Goal: Task Accomplishment & Management: Manage account settings

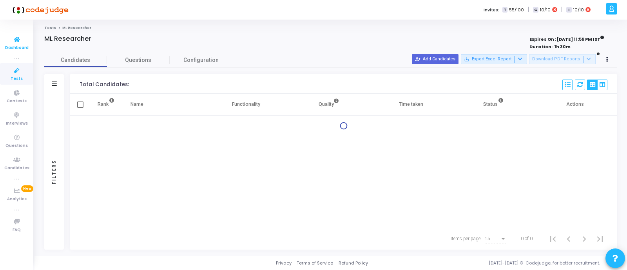
click at [15, 42] on icon at bounding box center [17, 40] width 16 height 10
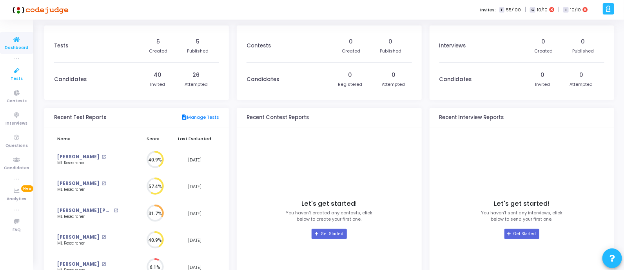
click at [16, 69] on icon at bounding box center [17, 71] width 16 height 10
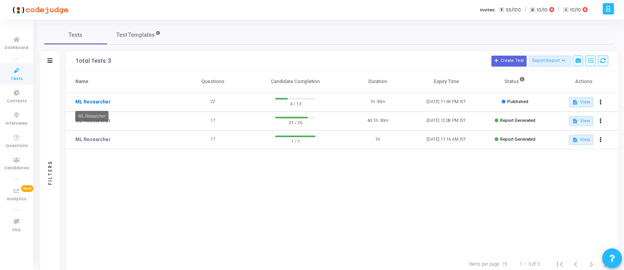
click at [84, 100] on link "ML Researcher" at bounding box center [92, 101] width 35 height 7
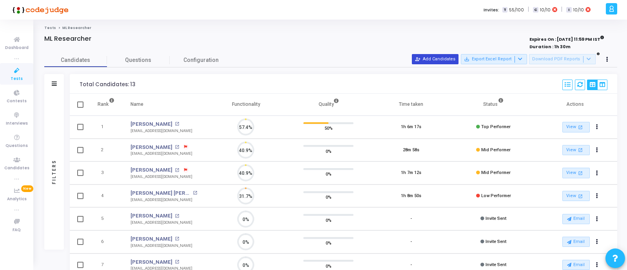
click at [451, 59] on button "person_add_alt Add Candidates" at bounding box center [435, 59] width 47 height 10
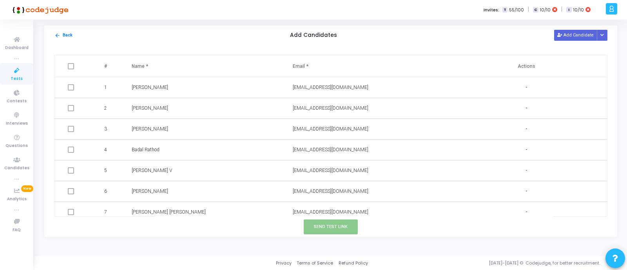
scroll to position [130, 0]
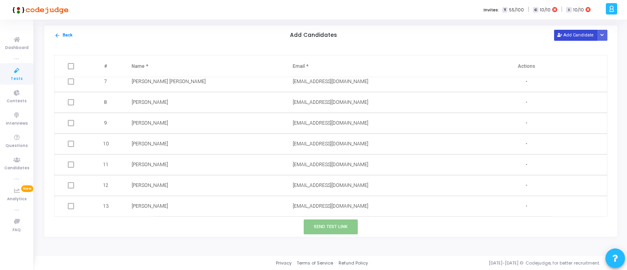
click at [579, 34] on button "Add Candidate" at bounding box center [575, 35] width 43 height 11
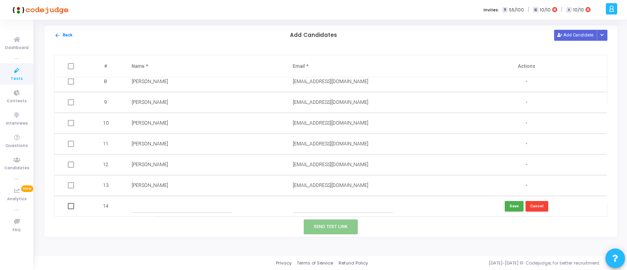
click at [153, 203] on input "text" at bounding box center [182, 206] width 101 height 13
click at [317, 208] on input "text" at bounding box center [343, 206] width 101 height 13
click at [188, 206] on input "text" at bounding box center [182, 206] width 101 height 13
type input "[PERSON_NAME]"
click at [335, 208] on input "text" at bounding box center [343, 206] width 101 height 13
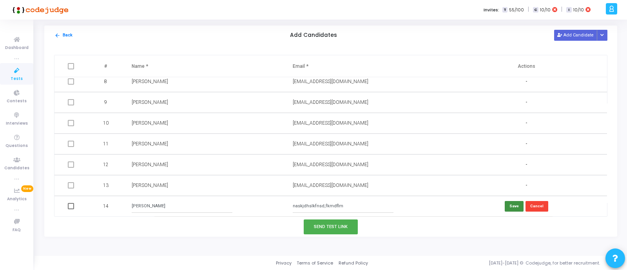
click at [514, 205] on button "Save" at bounding box center [514, 206] width 19 height 11
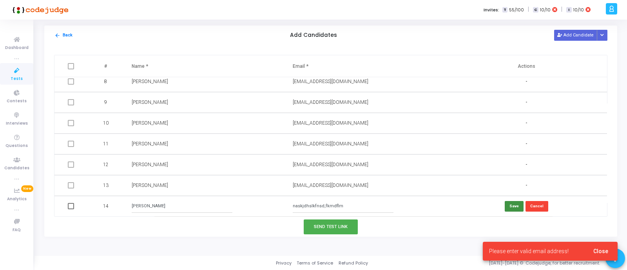
click at [512, 205] on button "Save" at bounding box center [514, 206] width 19 height 11
click at [348, 208] on input "naskjdhslkfnsd,fkmdflm" at bounding box center [343, 206] width 101 height 13
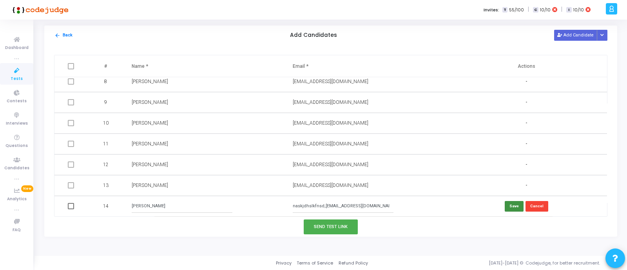
type input "naskjdhslkfnsd,[EMAIL_ADDRESS][DOMAIN_NAME]"
click at [517, 201] on button "Save" at bounding box center [514, 206] width 19 height 11
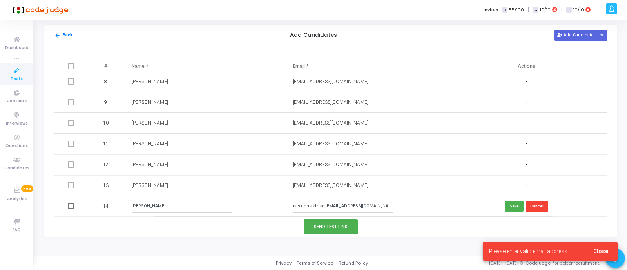
drag, startPoint x: 375, startPoint y: 204, endPoint x: 231, endPoint y: 198, distance: 143.9
click at [231, 198] on tr "14 [PERSON_NAME] naskjdhslkfnsd,[EMAIL_ADDRESS][DOMAIN_NAME] Save Cancel" at bounding box center [330, 206] width 552 height 21
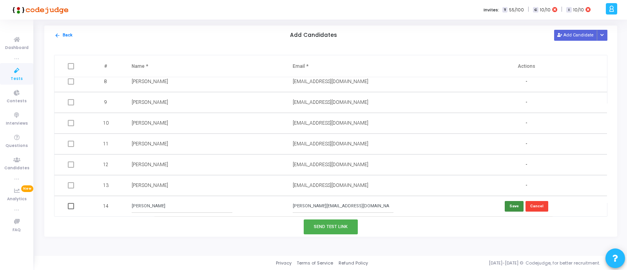
type input "[PERSON_NAME][EMAIL_ADDRESS][DOMAIN_NAME]"
click at [517, 206] on button "Save" at bounding box center [514, 206] width 19 height 11
click at [568, 34] on button "Add Candidate" at bounding box center [575, 35] width 43 height 11
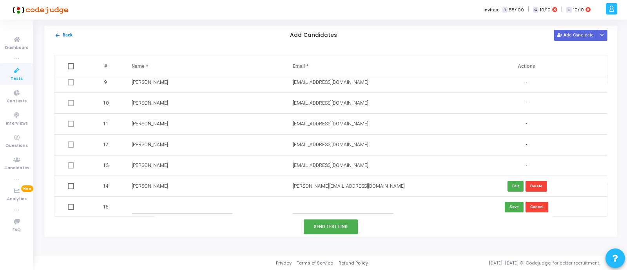
scroll to position [172, 0]
click at [144, 206] on input "text" at bounding box center [182, 206] width 101 height 13
type input "[PERSON_NAME]"
click at [319, 207] on input "text" at bounding box center [343, 206] width 101 height 13
type input "[PERSON_NAME][EMAIL_ADDRESS][DOMAIN_NAME]"
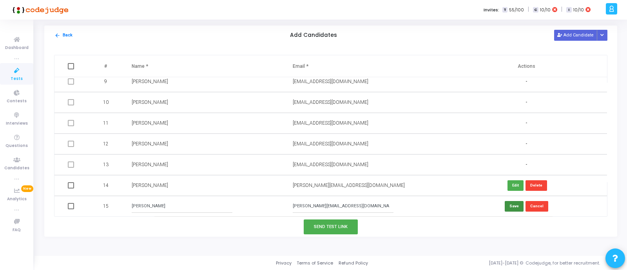
click at [514, 205] on button "Save" at bounding box center [514, 206] width 19 height 11
click at [531, 205] on button "Delete" at bounding box center [536, 206] width 22 height 11
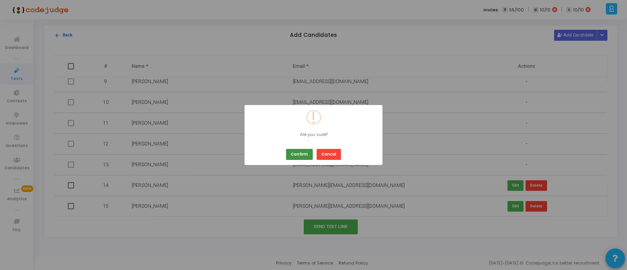
click at [296, 154] on button "Confirm" at bounding box center [299, 154] width 27 height 11
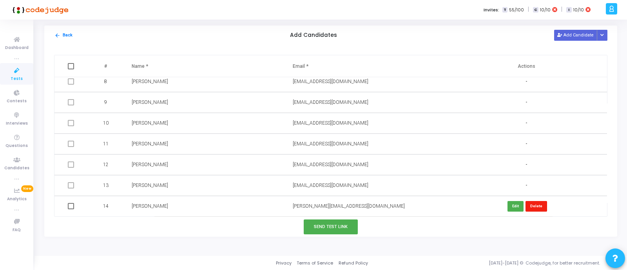
click at [531, 206] on button "Delete" at bounding box center [536, 206] width 22 height 11
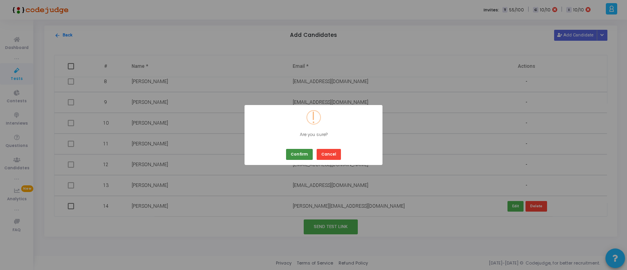
click at [294, 154] on button "Confirm" at bounding box center [299, 154] width 27 height 11
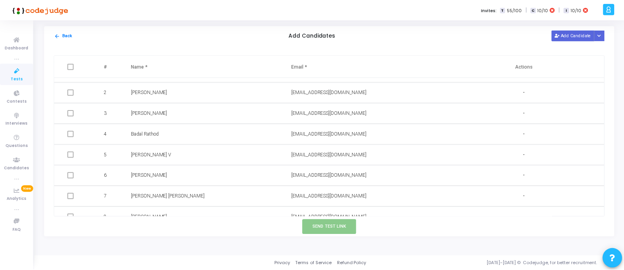
scroll to position [0, 0]
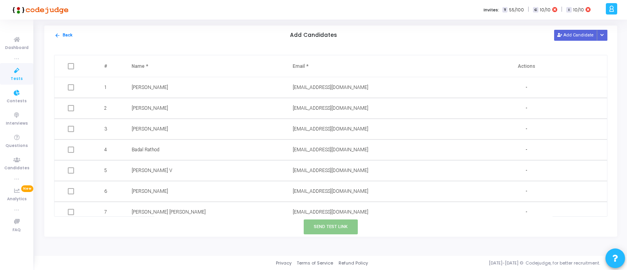
click at [14, 72] on icon at bounding box center [17, 71] width 16 height 10
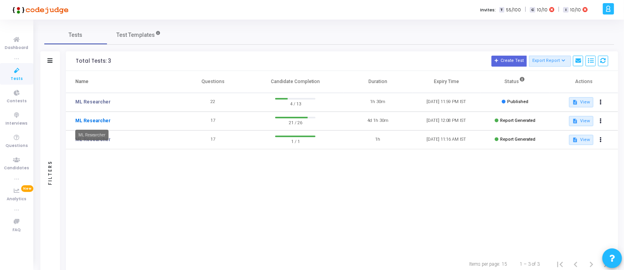
click at [99, 120] on link "ML Researcher" at bounding box center [92, 120] width 35 height 7
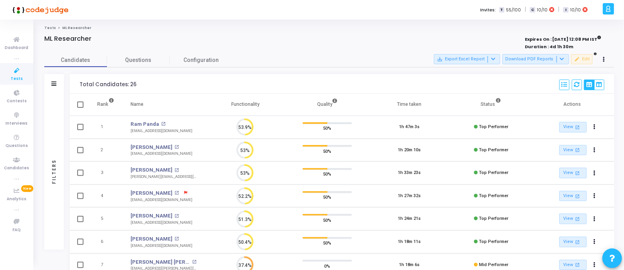
scroll to position [16, 20]
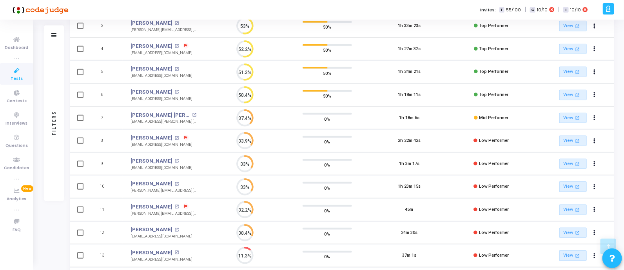
drag, startPoint x: 520, startPoint y: 161, endPoint x: 120, endPoint y: 165, distance: 400.5
click at [120, 165] on tr "9 [PERSON_NAME] open_in_new [EMAIL_ADDRESS][DOMAIN_NAME] 33% 0% 1h 3m 17s Low P…" at bounding box center [342, 163] width 544 height 23
click at [227, 159] on td "33%" at bounding box center [245, 163] width 82 height 23
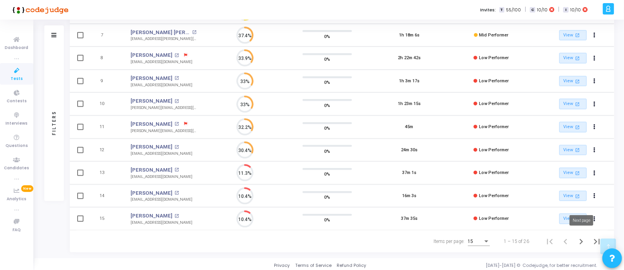
click at [582, 239] on icon "Next page" at bounding box center [581, 241] width 4 height 5
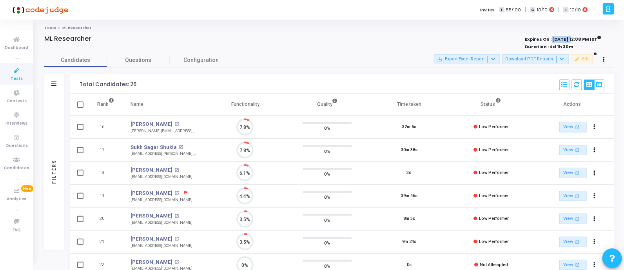
drag, startPoint x: 543, startPoint y: 40, endPoint x: 560, endPoint y: 40, distance: 16.8
click at [560, 40] on strong "Expires On : [DATE] 12:08 PM IST" at bounding box center [563, 38] width 76 height 9
click at [410, 34] on div "Tests ML Researcher ML Researcher Expires On : [DATE] 12:08 PM IST Duration : 4…" at bounding box center [329, 207] width 570 height 365
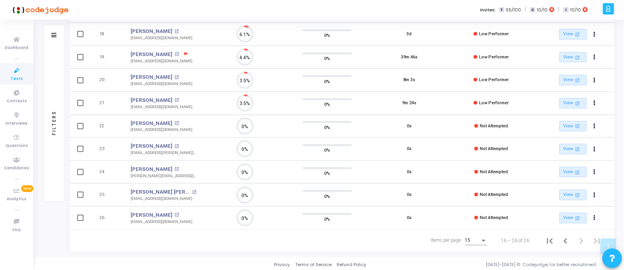
click at [231, 242] on div "Items per page: 15 16 – 26 of 26" at bounding box center [341, 241] width 531 height 22
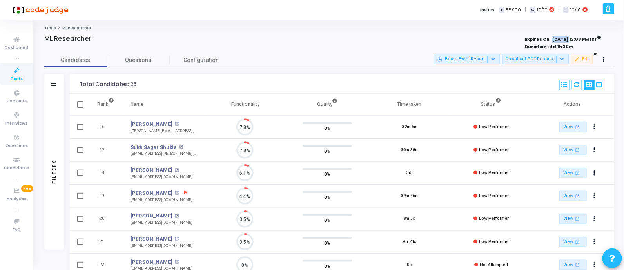
drag, startPoint x: 543, startPoint y: 40, endPoint x: 558, endPoint y: 40, distance: 15.3
click at [558, 40] on strong "Expires On : [DATE] 12:08 PM IST" at bounding box center [563, 38] width 76 height 9
click at [424, 40] on div "Expires On : [DATE] 12:08 PM IST Duration : 4d 1h 30m" at bounding box center [489, 43] width 223 height 14
click at [606, 58] on button at bounding box center [604, 59] width 11 height 11
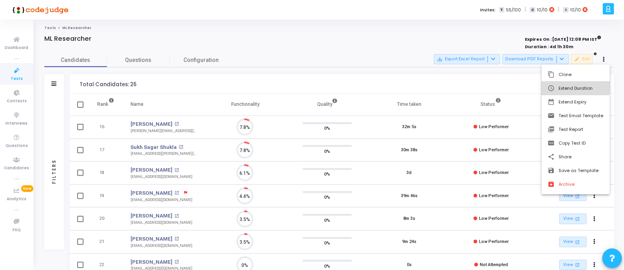
click at [569, 87] on button "schedule Extend Duration" at bounding box center [575, 88] width 68 height 14
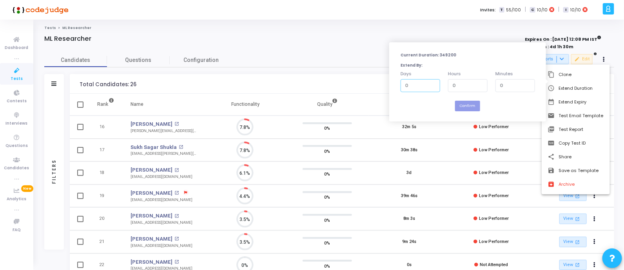
click at [417, 84] on input "0" at bounding box center [420, 85] width 40 height 13
click at [431, 83] on input "1" at bounding box center [420, 85] width 40 height 13
click at [431, 83] on input "2" at bounding box center [420, 85] width 40 height 13
click at [431, 83] on input "3" at bounding box center [420, 85] width 40 height 13
click at [431, 83] on input "4" at bounding box center [420, 85] width 40 height 13
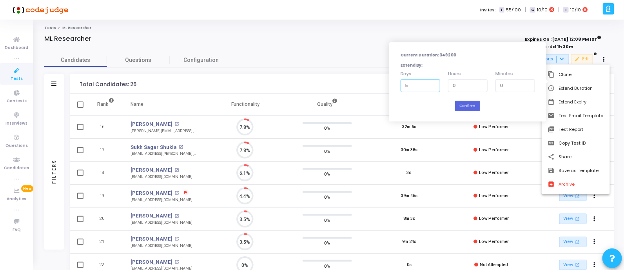
click at [431, 83] on input "5" at bounding box center [420, 85] width 40 height 13
click at [431, 83] on input "6" at bounding box center [420, 85] width 40 height 13
click at [431, 83] on input "7" at bounding box center [420, 85] width 40 height 13
click at [431, 83] on input "8" at bounding box center [420, 85] width 40 height 13
type input "9"
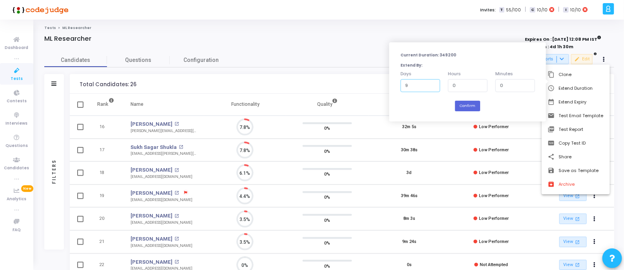
click at [431, 83] on input "9" at bounding box center [420, 85] width 40 height 13
drag, startPoint x: 415, startPoint y: 87, endPoint x: 406, endPoint y: 87, distance: 8.6
click at [406, 87] on input "9" at bounding box center [420, 85] width 40 height 13
click at [345, 35] on div at bounding box center [312, 135] width 624 height 270
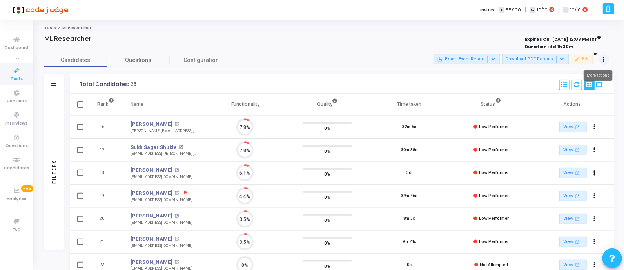
click at [604, 56] on button at bounding box center [604, 59] width 11 height 11
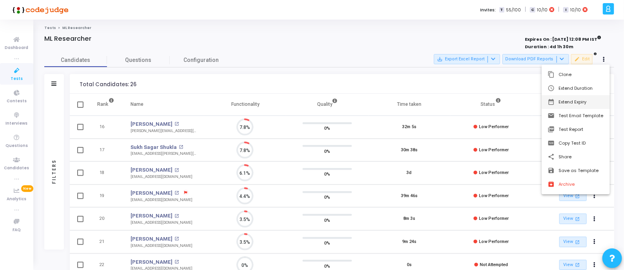
click at [574, 101] on button "date_range Extend Expiry" at bounding box center [575, 102] width 68 height 14
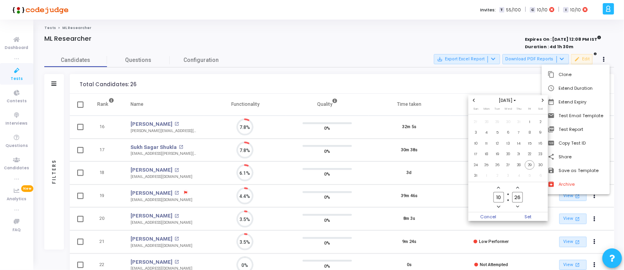
click at [543, 99] on icon "Next month" at bounding box center [542, 100] width 3 height 3
click at [487, 132] on span "8" at bounding box center [487, 133] width 10 height 10
click at [530, 218] on span "Set" at bounding box center [528, 216] width 40 height 9
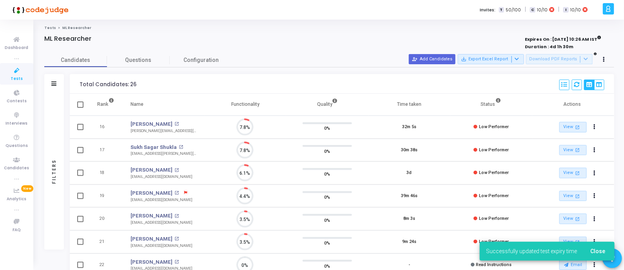
scroll to position [4, 3]
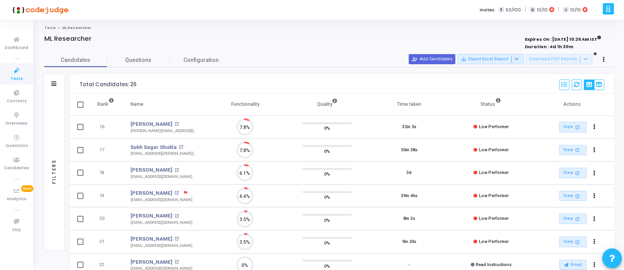
drag, startPoint x: 542, startPoint y: 39, endPoint x: 601, endPoint y: 37, distance: 59.6
click at [601, 37] on div "ML Researcher Expires On : [DATE] 10:26 AM IST Duration : 4d 1h 30m" at bounding box center [329, 43] width 570 height 16
click at [279, 38] on div "ML Researcher" at bounding box center [211, 39] width 334 height 8
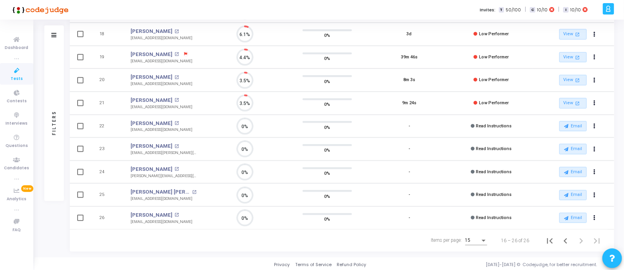
scroll to position [0, 0]
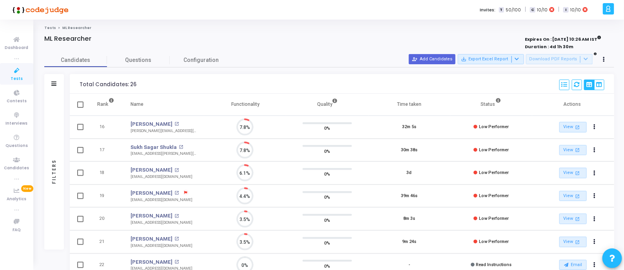
click at [333, 31] on div "Tests ML Researcher ML Researcher Expires On : [DATE] 10:26 AM IST Duration : 4…" at bounding box center [329, 207] width 570 height 365
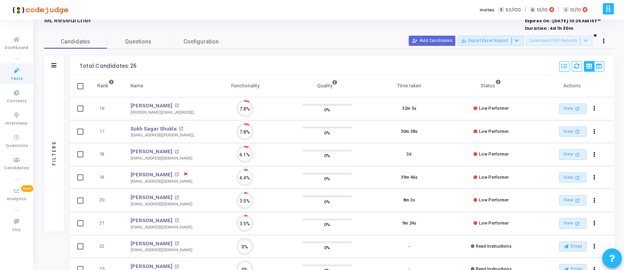
scroll to position [139, 0]
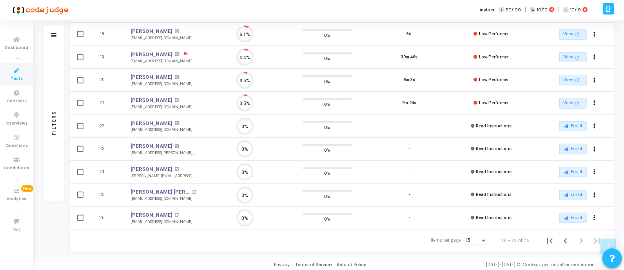
click at [237, 240] on div "Items per page: 15 16 – 26 of 26" at bounding box center [341, 241] width 531 height 22
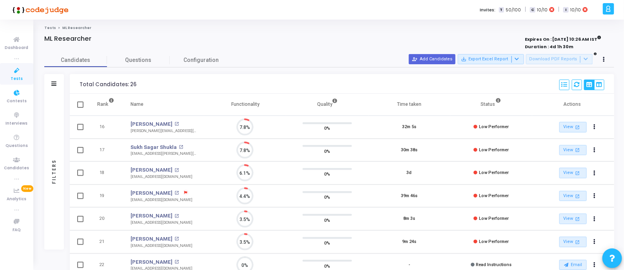
click at [16, 76] on span "Tests" at bounding box center [17, 79] width 12 height 7
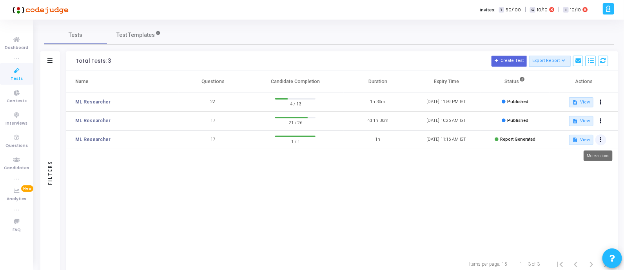
click at [603, 141] on button at bounding box center [600, 139] width 11 height 11
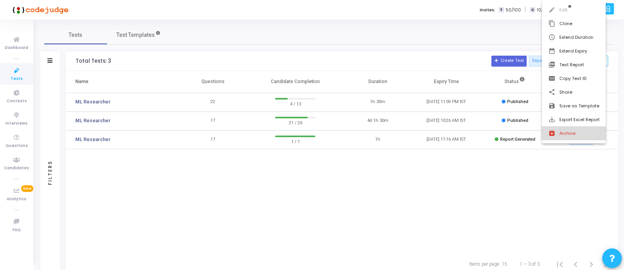
click at [559, 133] on button "archive Archive" at bounding box center [574, 134] width 64 height 14
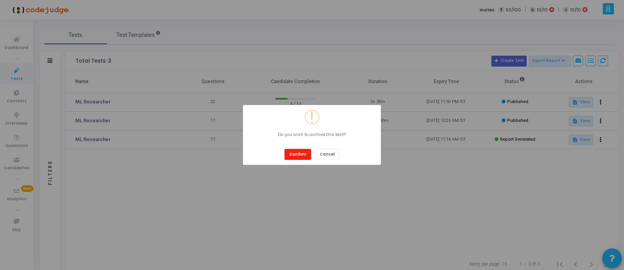
click at [303, 152] on button "Confirm" at bounding box center [297, 154] width 27 height 11
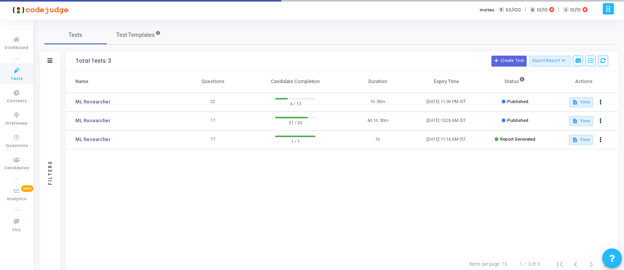
click at [227, 210] on div "Name Questions Candidate Completion Duration Expiry Time Status Actions ML Rese…" at bounding box center [342, 162] width 552 height 182
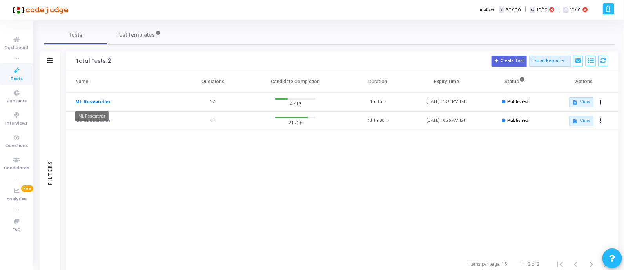
click at [101, 101] on link "ML Researcher" at bounding box center [92, 101] width 35 height 7
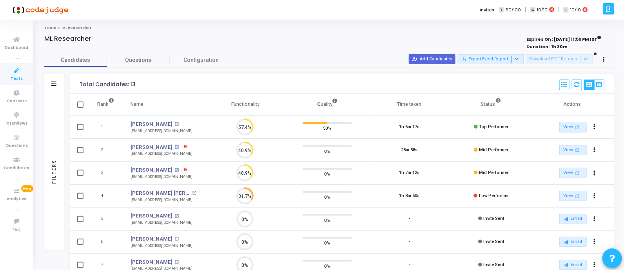
scroll to position [16, 20]
drag, startPoint x: 543, startPoint y: 39, endPoint x: 557, endPoint y: 39, distance: 14.1
click at [557, 39] on strong "Expires On : [DATE] 11:59 PM IST" at bounding box center [563, 38] width 75 height 9
drag, startPoint x: 327, startPoint y: 25, endPoint x: 333, endPoint y: 24, distance: 5.9
click at [329, 24] on div "Tests ML Researcher ML Researcher Expires On : [DATE] 11:59 PM IST Duration : 1…" at bounding box center [328, 231] width 589 height 422
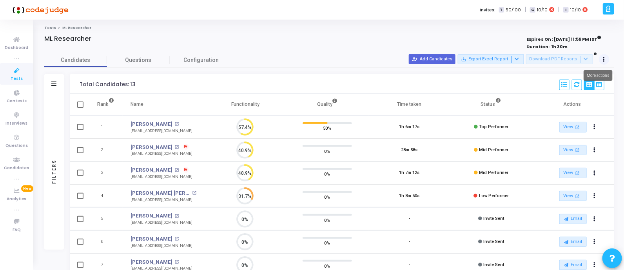
click at [603, 59] on button at bounding box center [604, 59] width 11 height 11
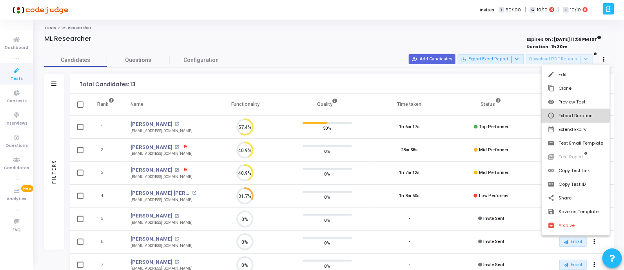
click at [574, 115] on button "schedule Extend Duration" at bounding box center [575, 116] width 68 height 14
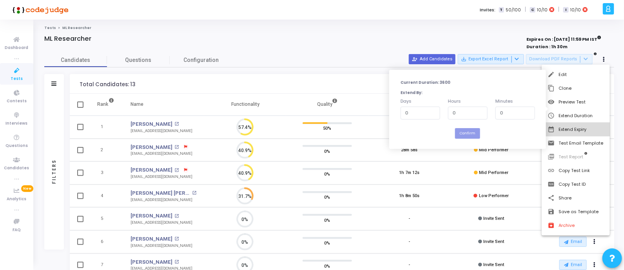
click at [580, 127] on button "date_range Extend Expiry" at bounding box center [575, 130] width 68 height 14
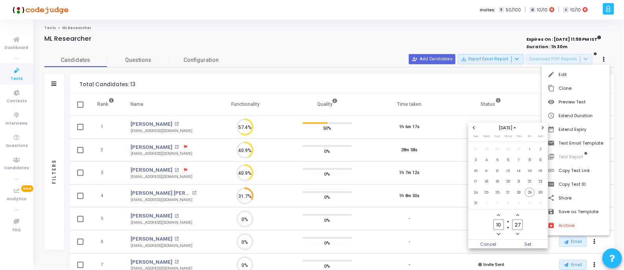
drag, startPoint x: 541, startPoint y: 129, endPoint x: 537, endPoint y: 136, distance: 8.6
click at [541, 129] on icon "Next month" at bounding box center [542, 127] width 3 height 3
click at [486, 160] on span "8" at bounding box center [487, 160] width 10 height 10
click at [517, 247] on span "Set" at bounding box center [528, 244] width 40 height 9
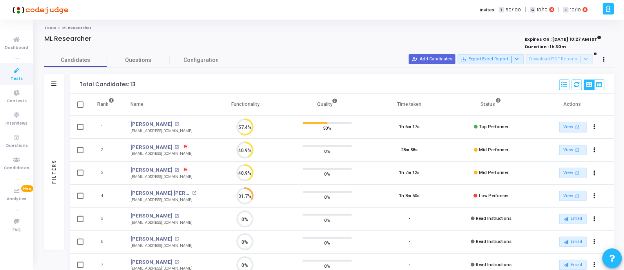
click at [309, 32] on div "Tests ML Researcher ML Researcher Expires On : [DATE] 10:27 AM IST Duration : 1…" at bounding box center [329, 230] width 570 height 411
click at [309, 35] on div "ML Researcher" at bounding box center [211, 39] width 334 height 8
click at [368, 32] on div "Tests ML Researcher ML Researcher Expires On : [DATE] 10:27 AM IST Duration : 1…" at bounding box center [329, 230] width 570 height 411
click at [359, 40] on div "ML Researcher" at bounding box center [211, 39] width 334 height 8
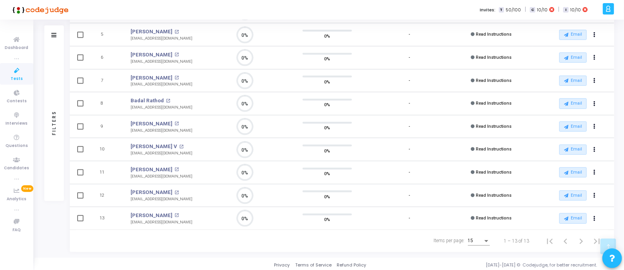
scroll to position [0, 0]
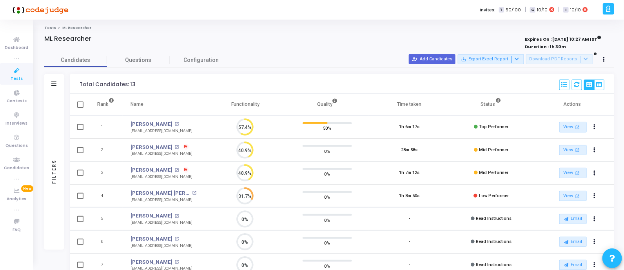
click at [326, 43] on div at bounding box center [211, 47] width 334 height 9
click at [333, 35] on div "ML Researcher" at bounding box center [211, 39] width 334 height 8
